Goal: Task Accomplishment & Management: Use online tool/utility

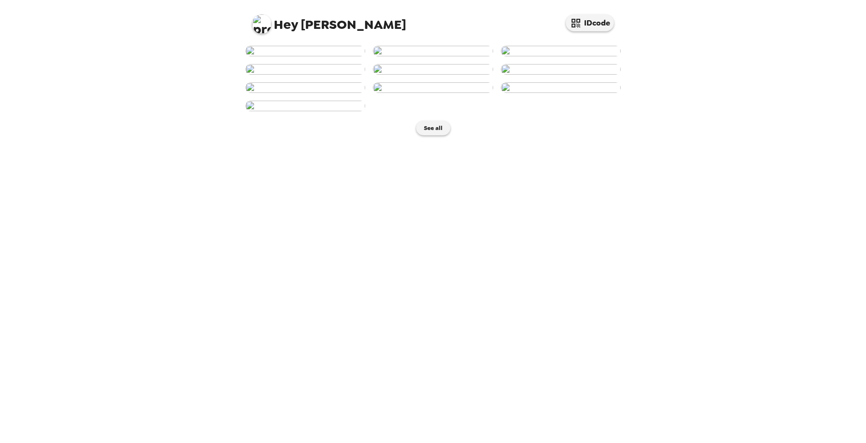
click at [338, 56] on img at bounding box center [305, 51] width 120 height 11
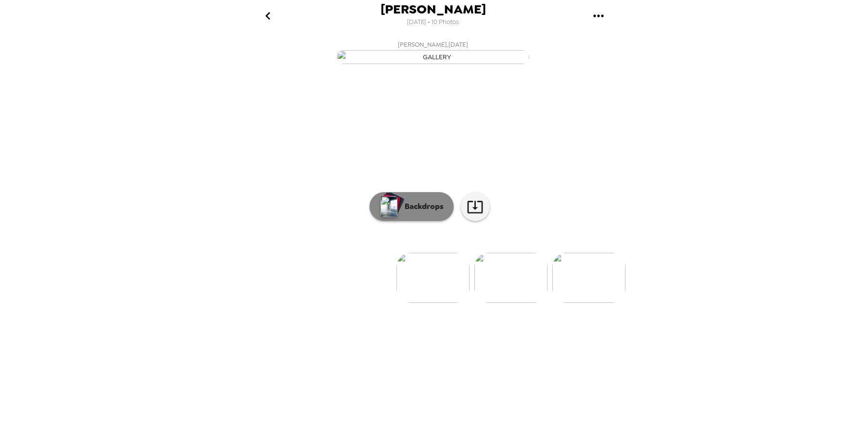
click at [424, 221] on button "Backdrops" at bounding box center [412, 206] width 84 height 29
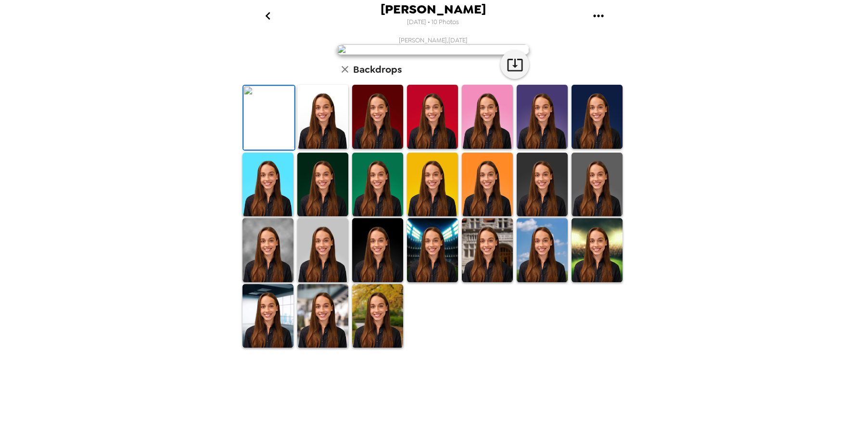
scroll to position [136, 0]
click at [313, 282] on img at bounding box center [322, 250] width 51 height 64
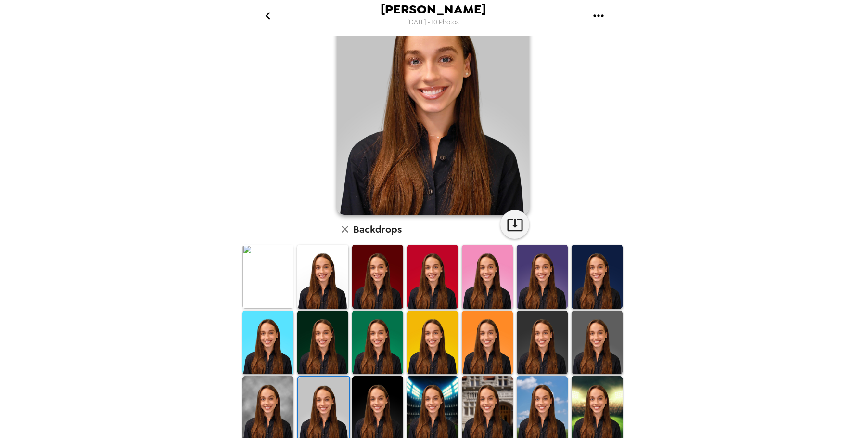
scroll to position [0, 0]
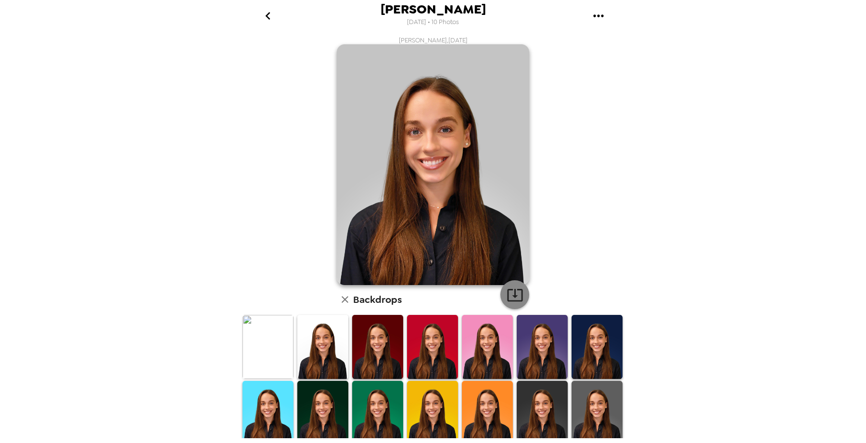
click at [517, 306] on button "button" at bounding box center [514, 294] width 29 height 29
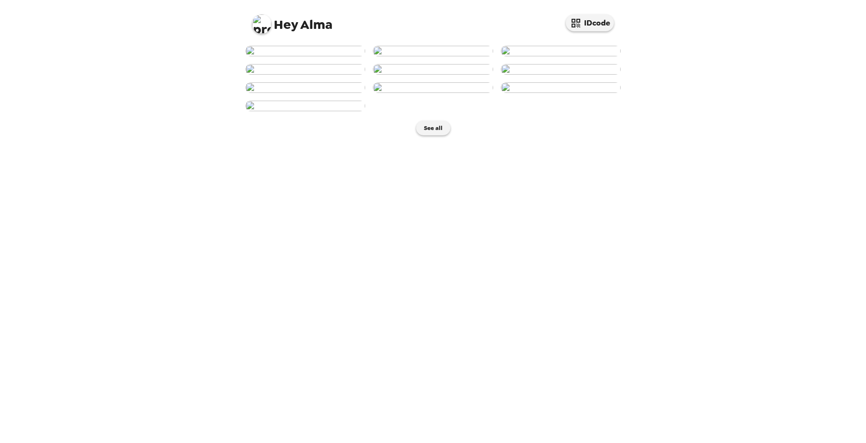
click at [316, 56] on img at bounding box center [305, 51] width 120 height 11
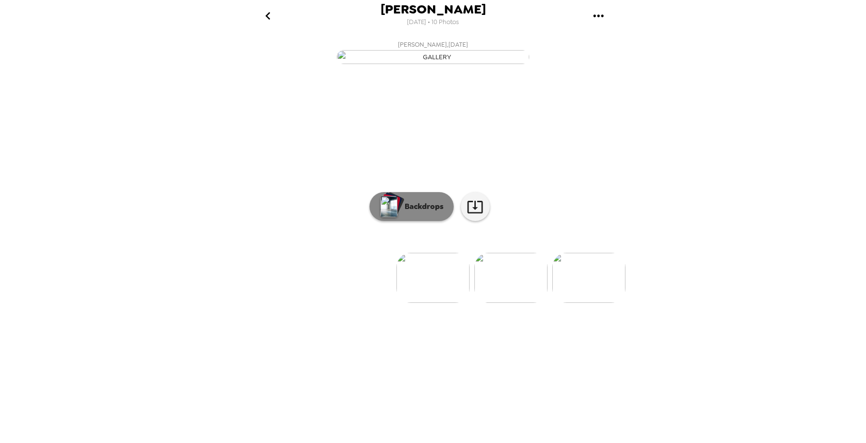
drag, startPoint x: 421, startPoint y: 327, endPoint x: 421, endPoint y: 307, distance: 19.7
click at [421, 303] on div "[PERSON_NAME] , [DATE] [PERSON_NAME] , [DATE] [PERSON_NAME] , [DATE] [PERSON_NA…" at bounding box center [433, 169] width 385 height 267
click at [421, 212] on p "Backdrops" at bounding box center [422, 207] width 44 height 12
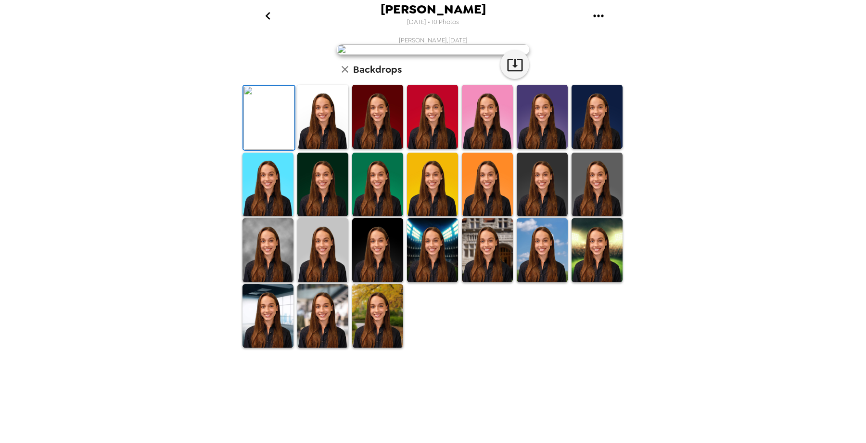
click at [331, 282] on img at bounding box center [322, 250] width 51 height 64
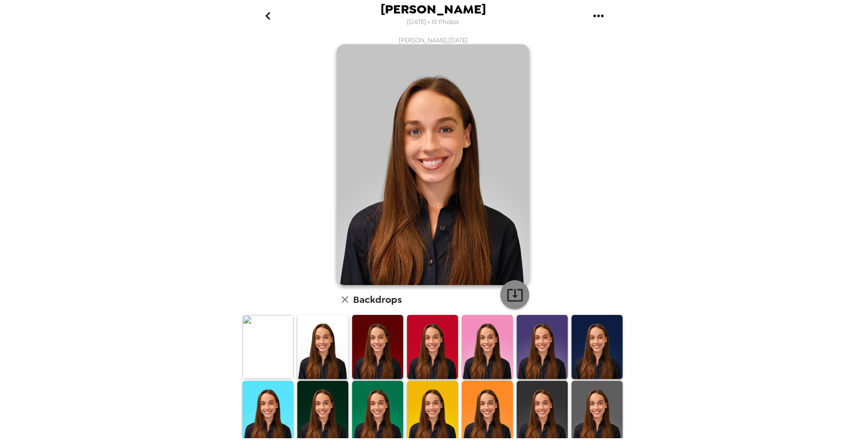
click at [513, 294] on icon "button" at bounding box center [515, 294] width 17 height 17
drag, startPoint x: 312, startPoint y: 46, endPoint x: 394, endPoint y: 380, distance: 344.2
click at [312, 46] on div "[PERSON_NAME] , [DATE] Backdrops" at bounding box center [433, 307] width 385 height 542
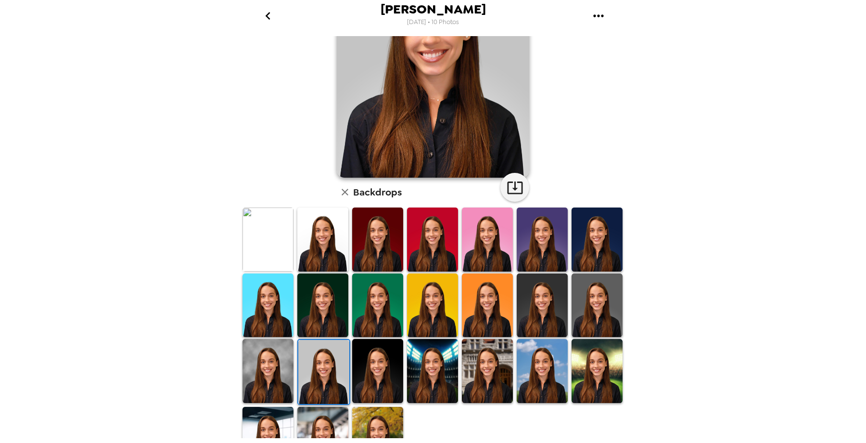
scroll to position [135, 0]
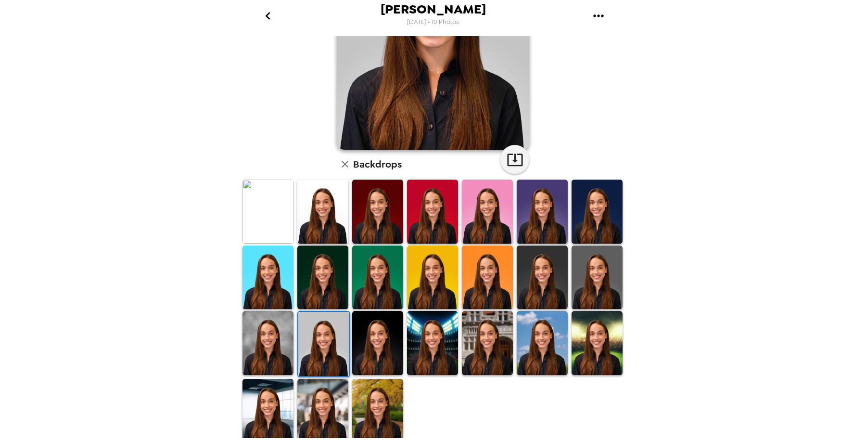
click at [320, 406] on img at bounding box center [322, 411] width 51 height 64
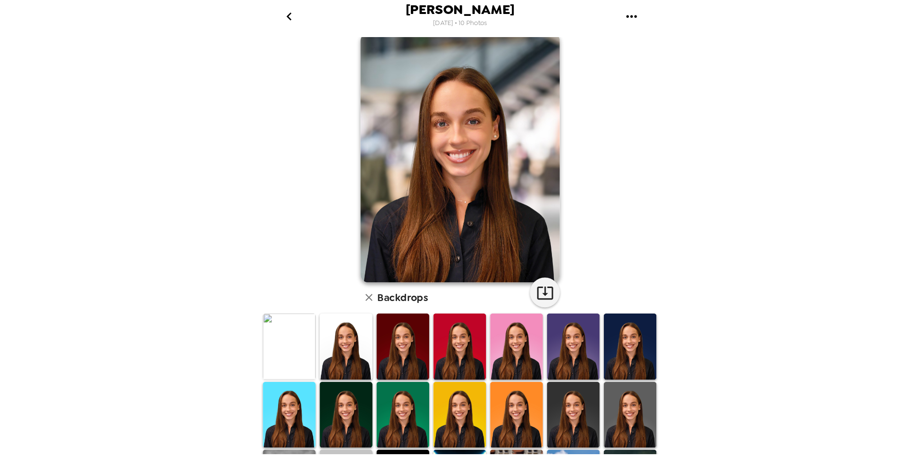
scroll to position [0, 0]
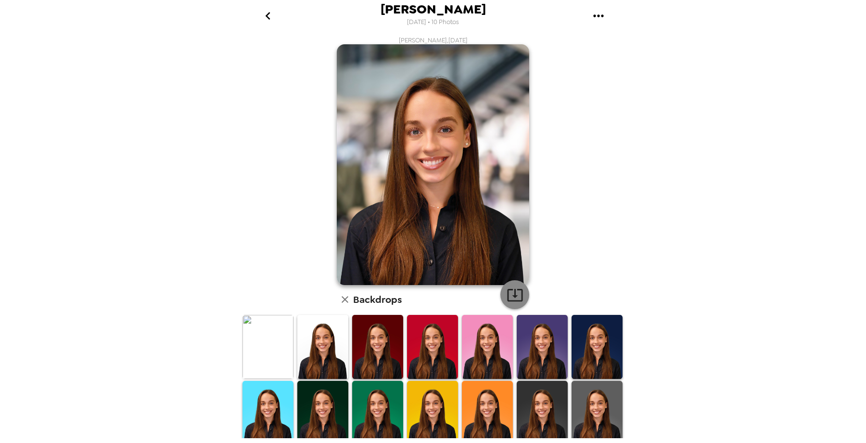
click at [512, 291] on icon "button" at bounding box center [514, 295] width 15 height 13
click at [830, 196] on div "[PERSON_NAME] [DATE] • 10 Photos [PERSON_NAME] , [DATE] Backdrops" at bounding box center [433, 221] width 866 height 443
click at [631, 428] on div "[PERSON_NAME] [DATE] • 10 Photos [PERSON_NAME] , [DATE] Backdrops" at bounding box center [433, 221] width 866 height 443
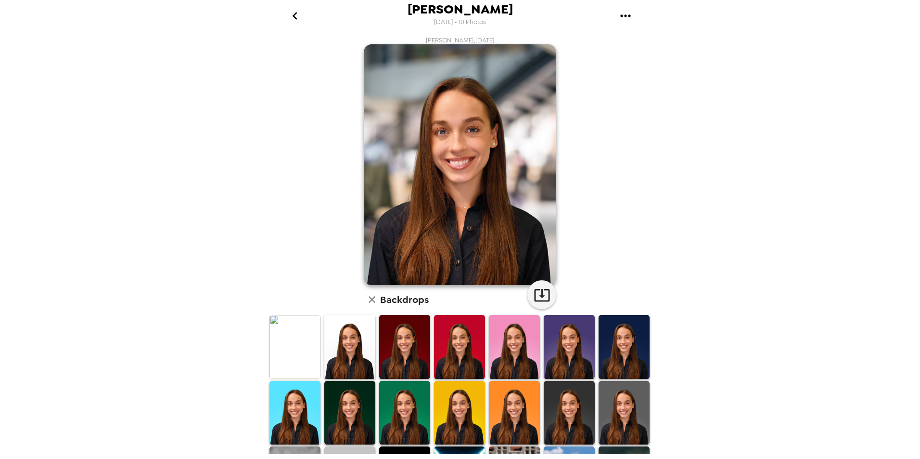
click at [290, 20] on icon "go back" at bounding box center [294, 15] width 15 height 15
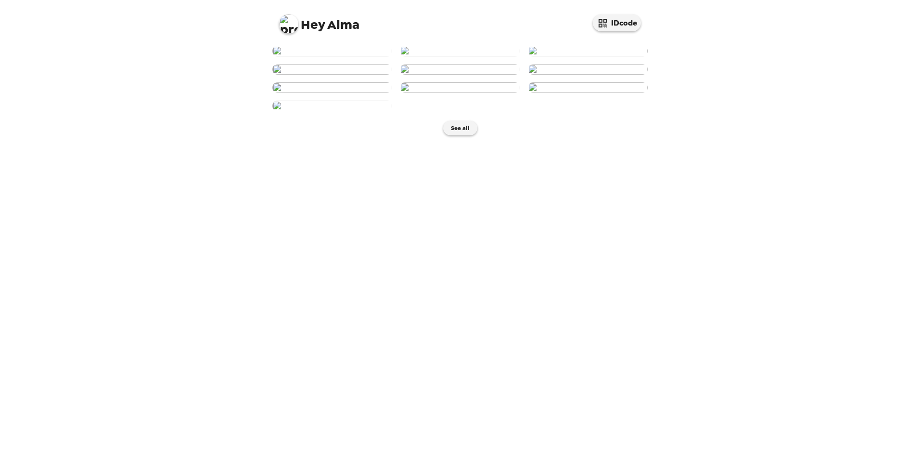
click at [203, 211] on div "Hey Alma IDcode See all" at bounding box center [460, 229] width 920 height 459
click at [370, 56] on img at bounding box center [332, 51] width 120 height 11
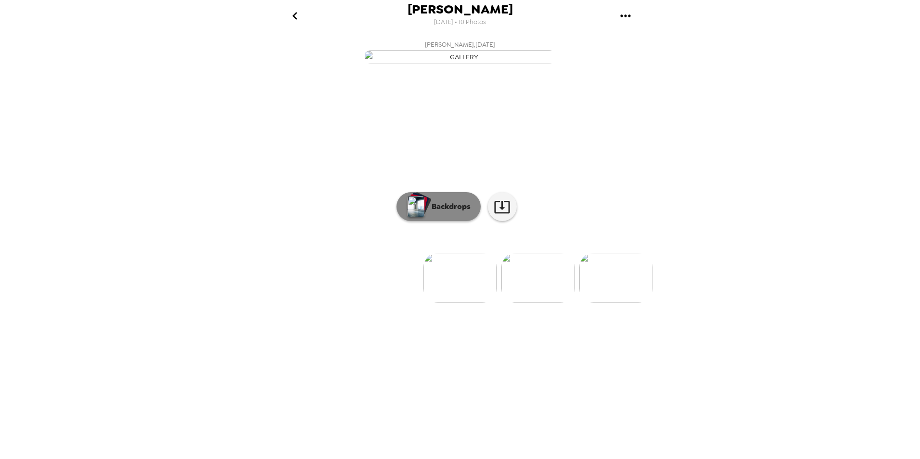
click at [456, 221] on button "Backdrops" at bounding box center [439, 206] width 84 height 29
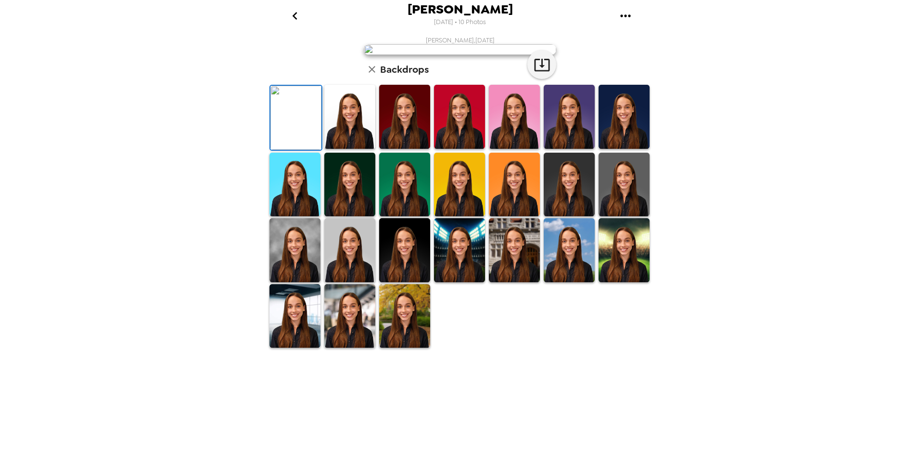
scroll to position [120, 0]
click at [358, 282] on img at bounding box center [349, 250] width 51 height 64
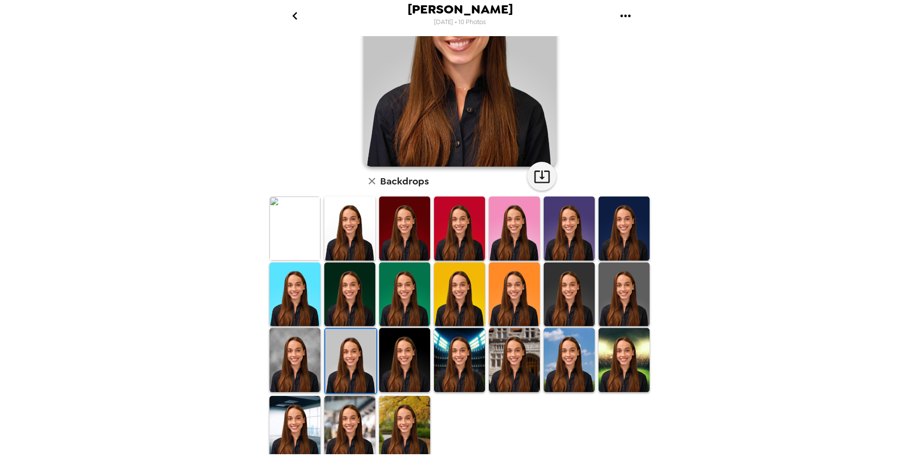
scroll to position [119, 0]
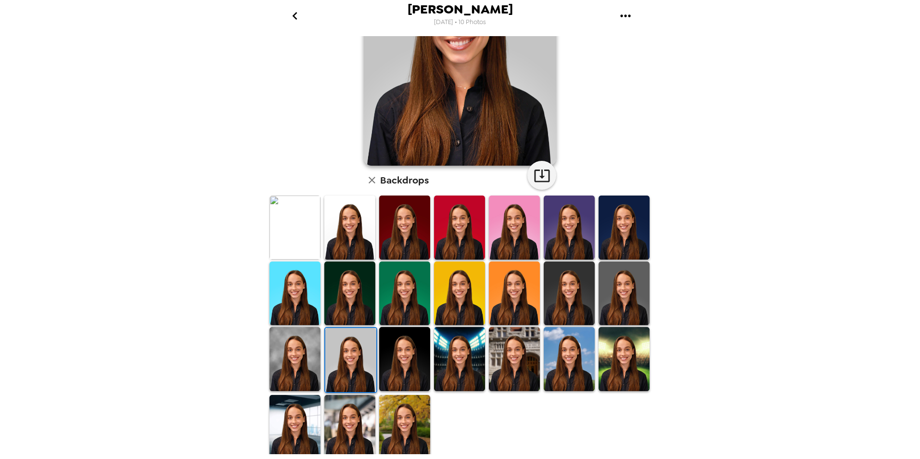
click at [357, 439] on img at bounding box center [349, 427] width 51 height 64
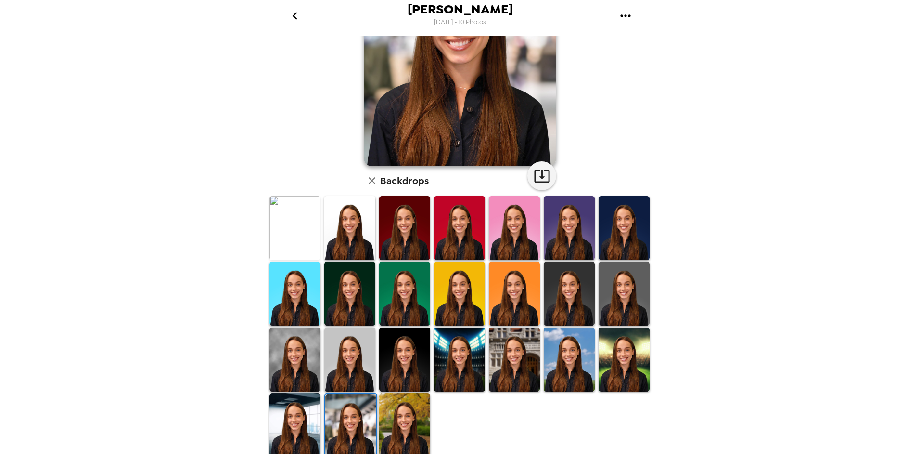
scroll to position [0, 0]
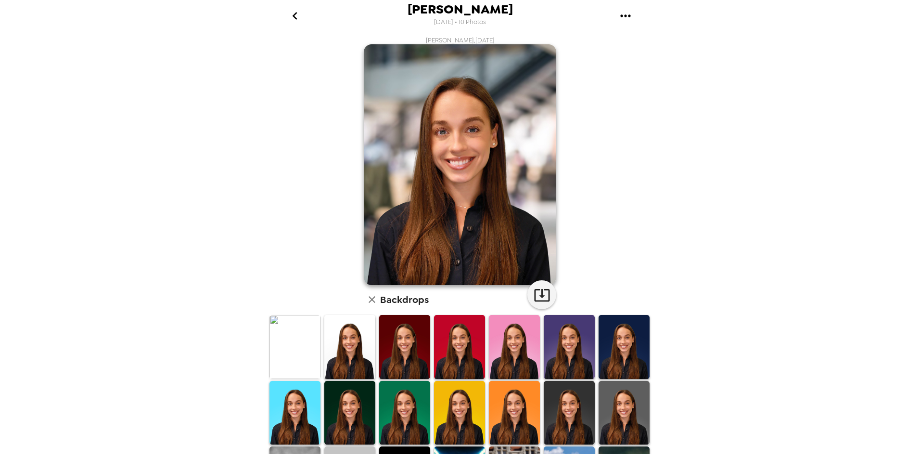
click at [342, 355] on img at bounding box center [349, 347] width 51 height 64
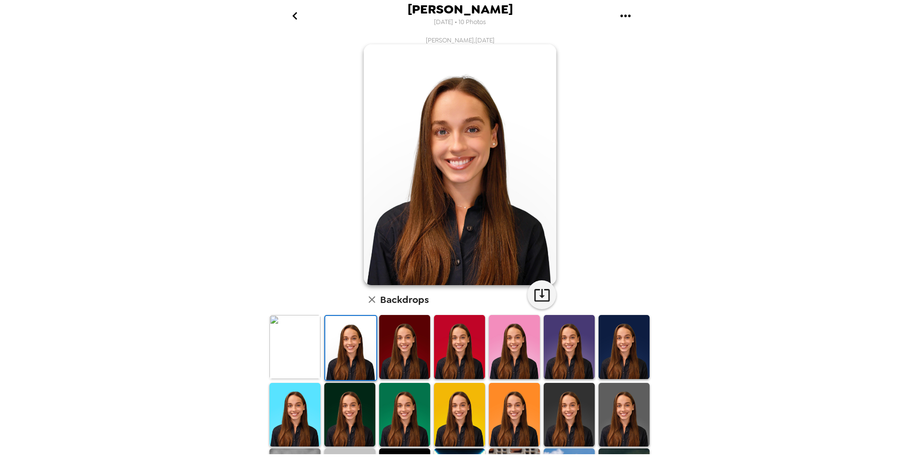
click at [624, 420] on img at bounding box center [624, 415] width 51 height 64
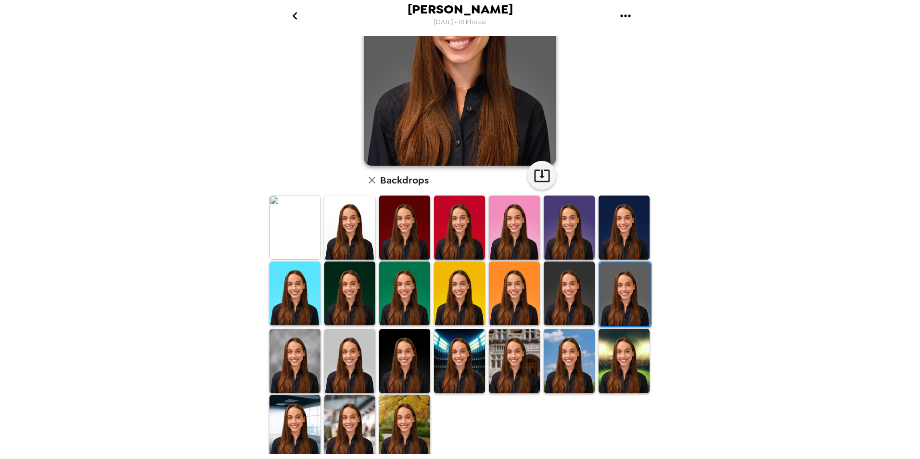
click at [353, 367] on img at bounding box center [349, 361] width 51 height 64
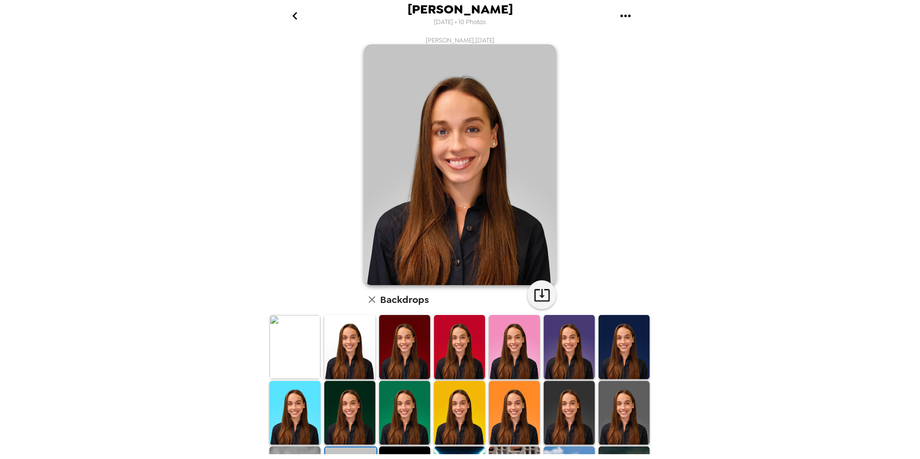
click at [277, 408] on img at bounding box center [294, 413] width 51 height 64
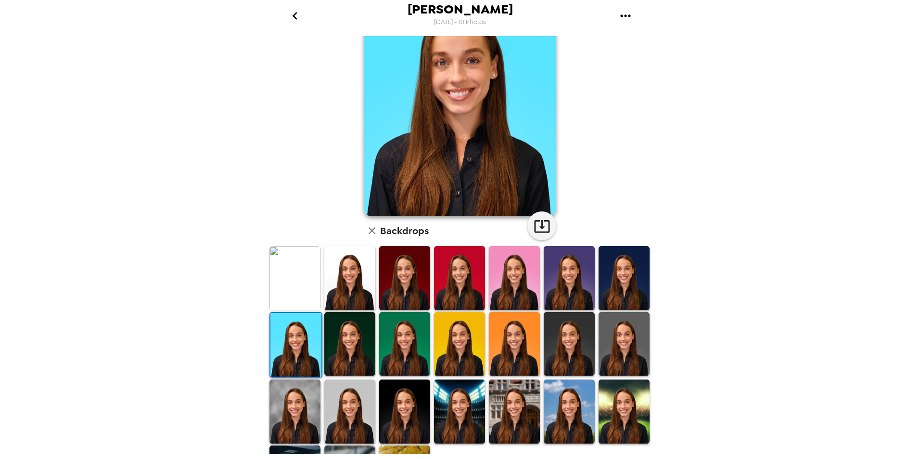
scroll to position [119, 0]
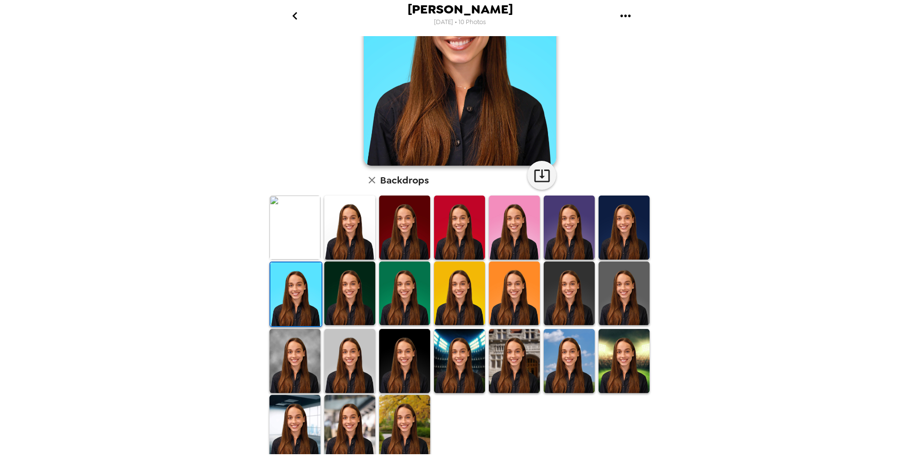
click at [344, 430] on img at bounding box center [349, 427] width 51 height 64
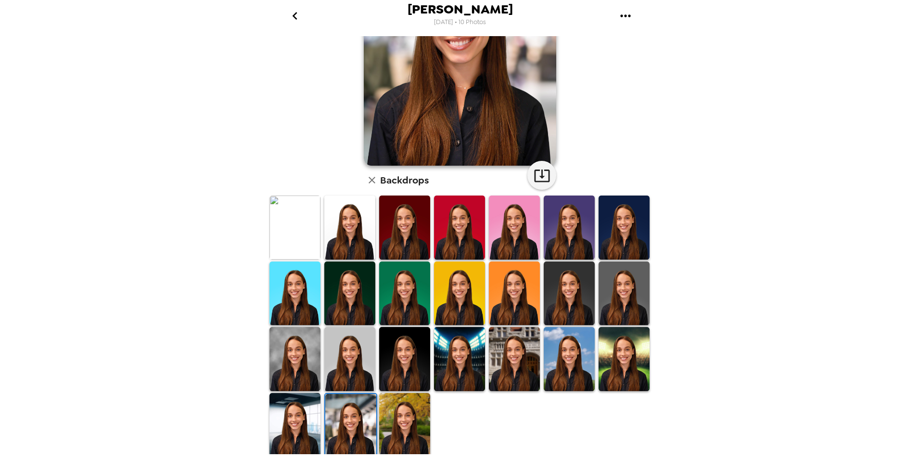
click at [411, 407] on img at bounding box center [404, 425] width 51 height 64
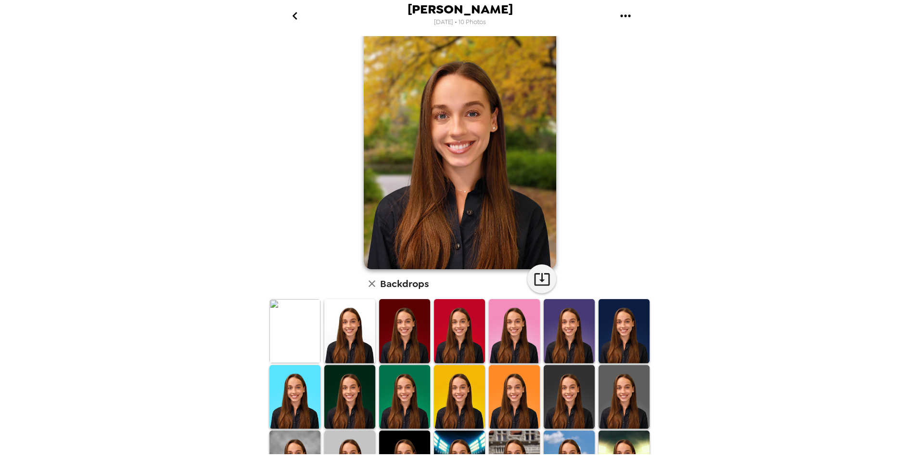
scroll to position [0, 0]
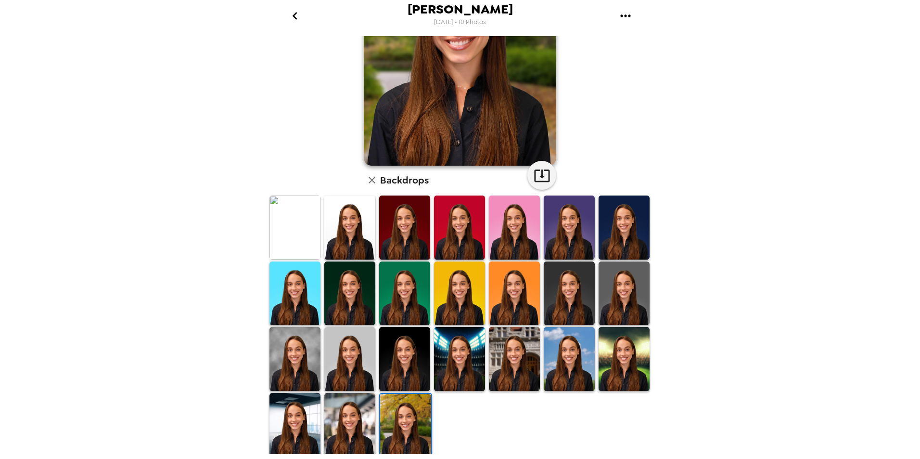
click at [360, 346] on img at bounding box center [349, 359] width 51 height 64
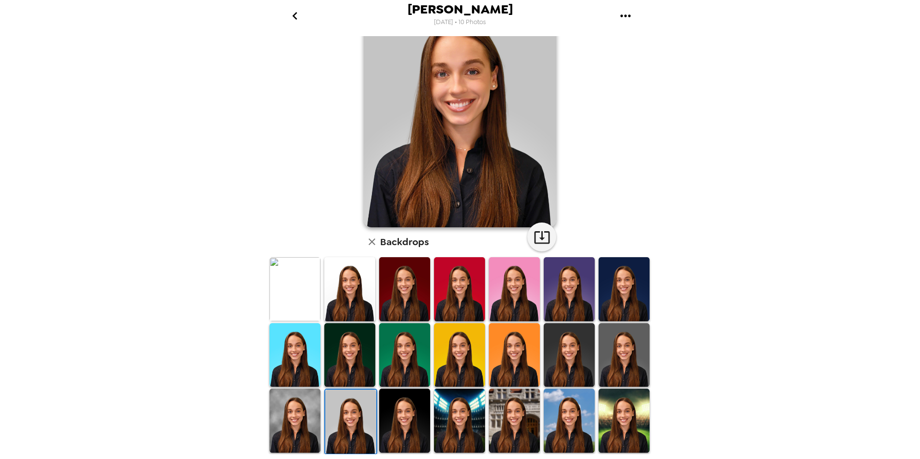
scroll to position [119, 0]
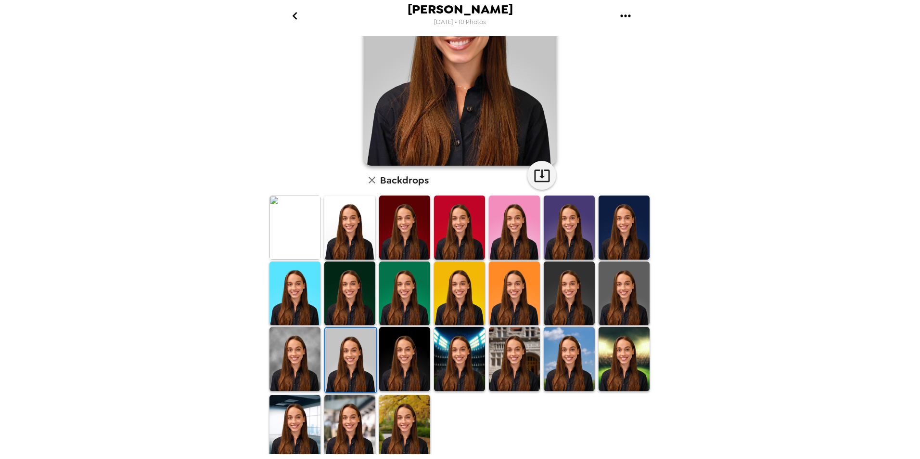
click at [360, 420] on img at bounding box center [349, 427] width 51 height 64
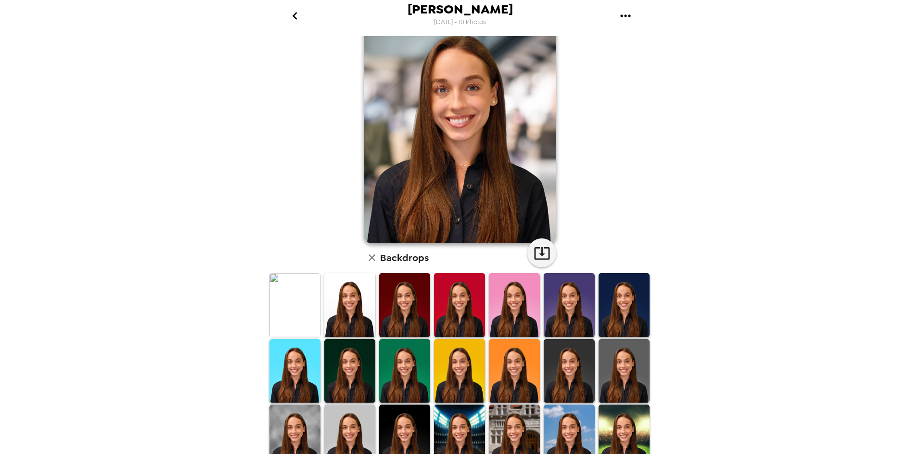
scroll to position [0, 0]
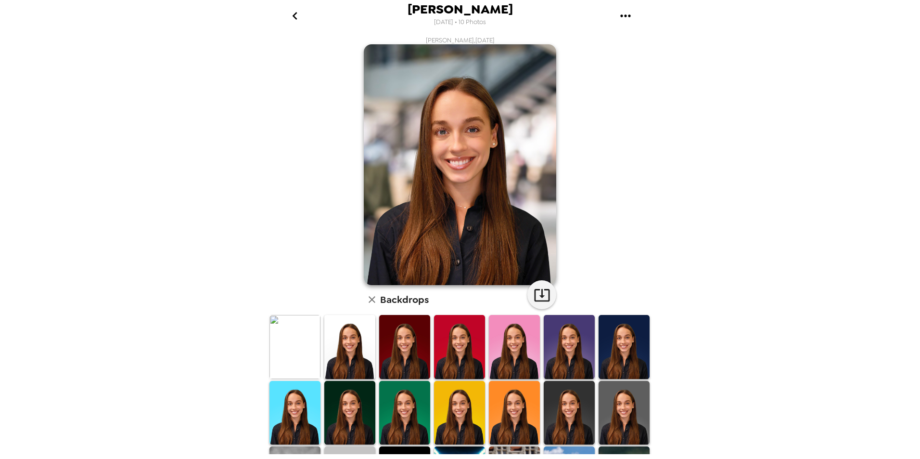
drag, startPoint x: 91, startPoint y: 172, endPoint x: 68, endPoint y: 172, distance: 23.1
click at [91, 172] on div "[PERSON_NAME] [DATE] • 10 Photos [PERSON_NAME] , [DATE] Backdrops" at bounding box center [460, 229] width 920 height 459
